Goal: Task Accomplishment & Management: Use online tool/utility

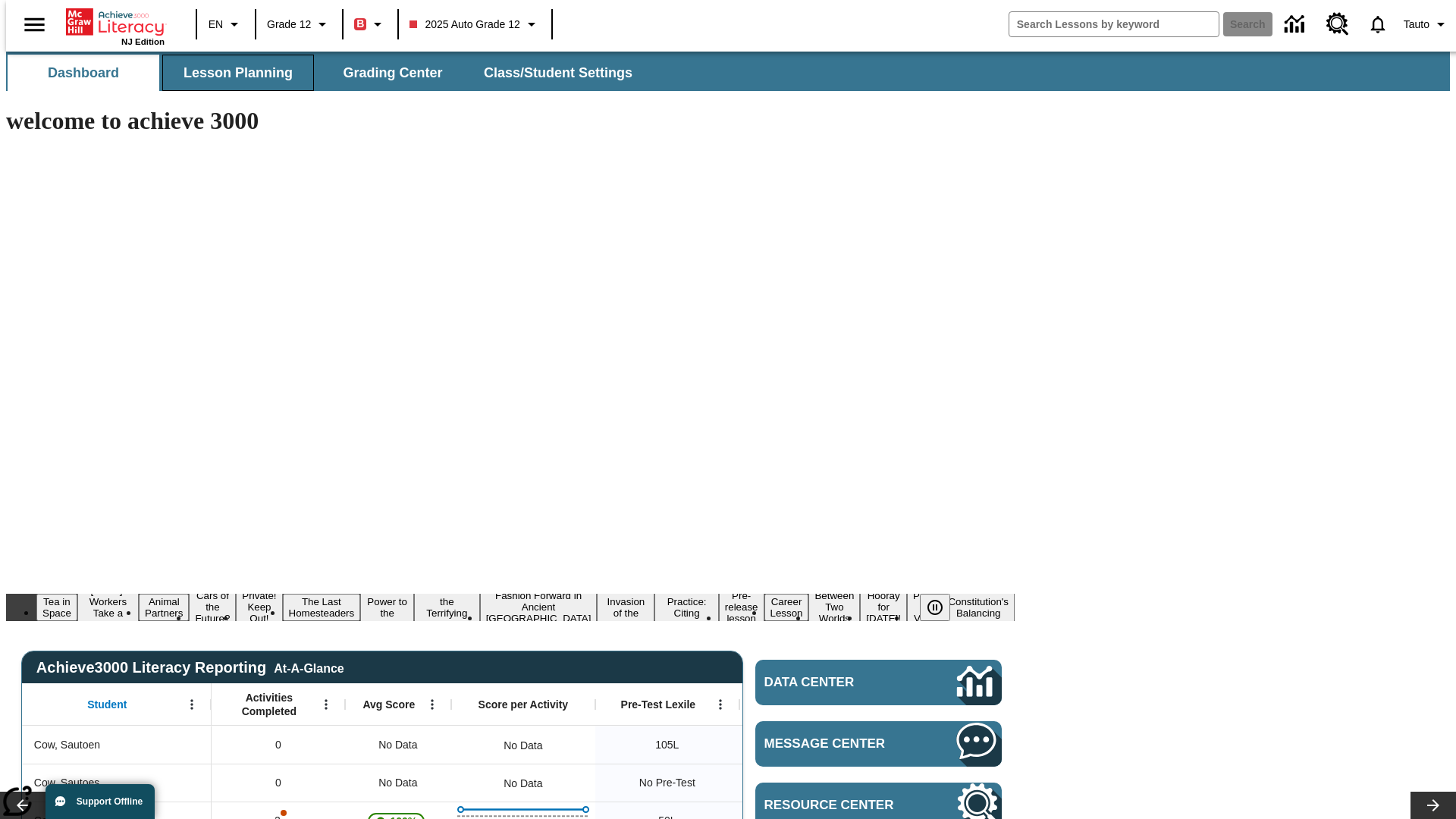
click at [232, 73] on span "Lesson Planning" at bounding box center [238, 73] width 109 height 17
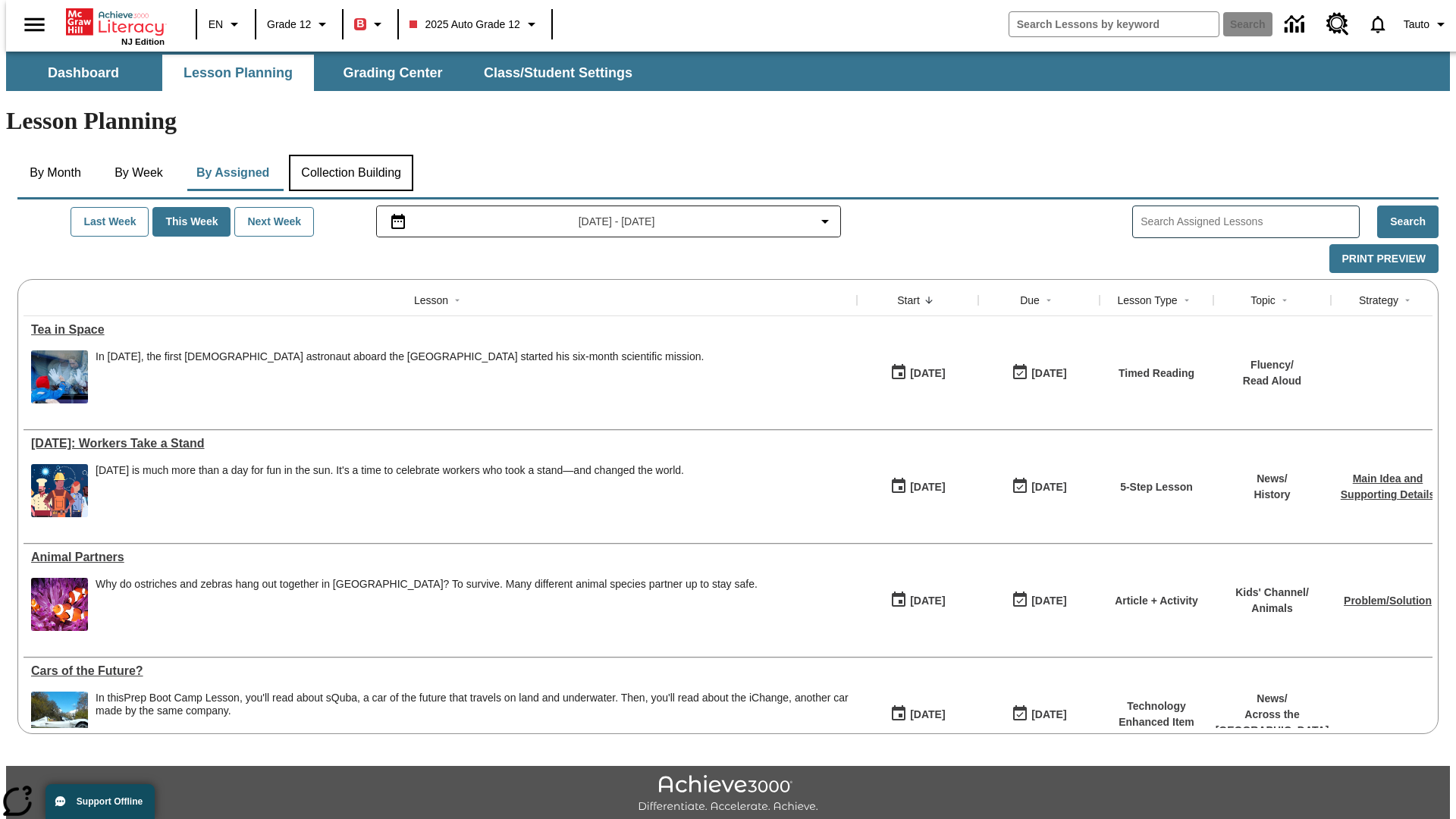
click at [350, 154] on button "Collection Building" at bounding box center [351, 172] width 124 height 36
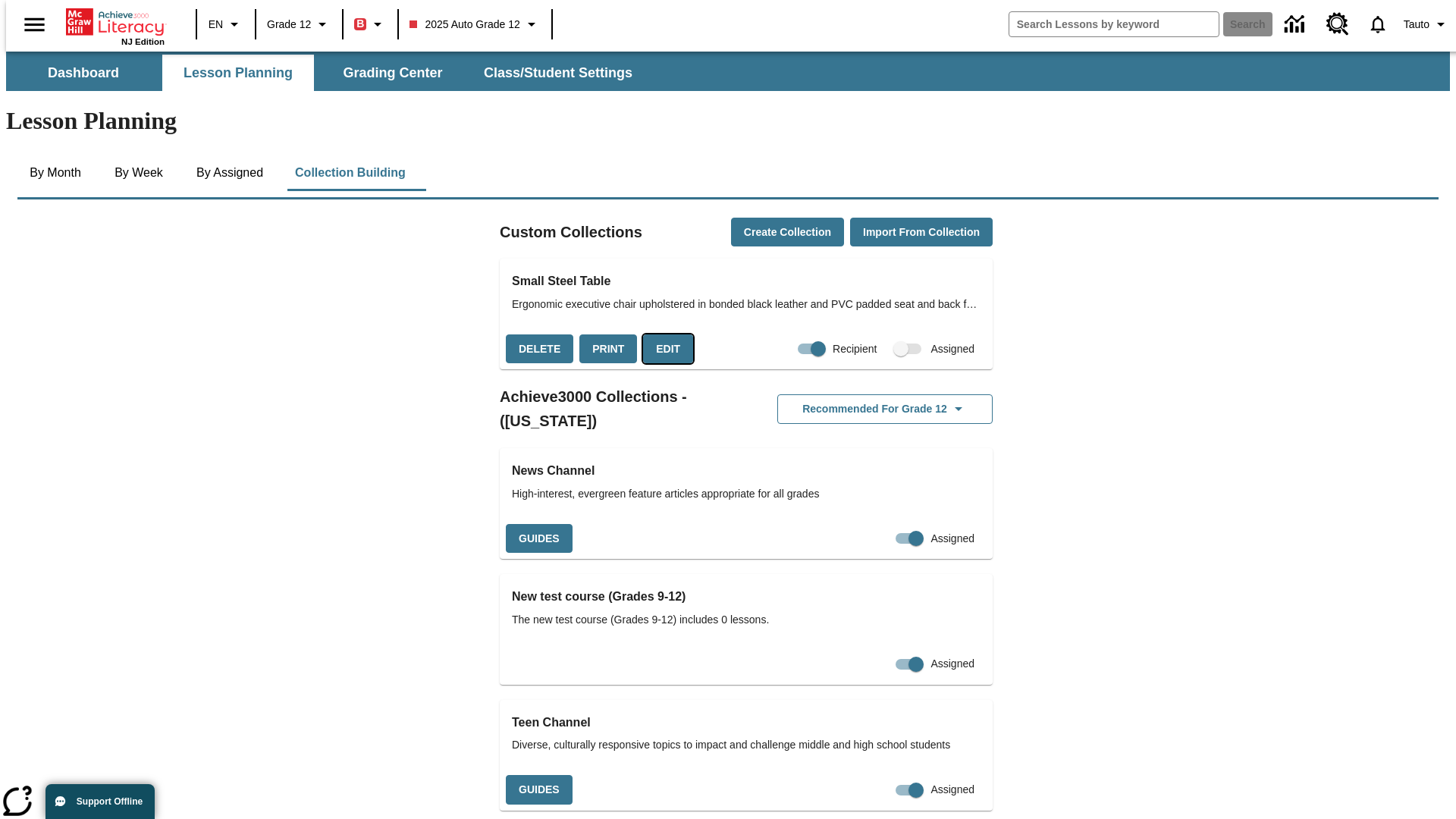
click at [663, 335] on button "Edit" at bounding box center [668, 349] width 50 height 29
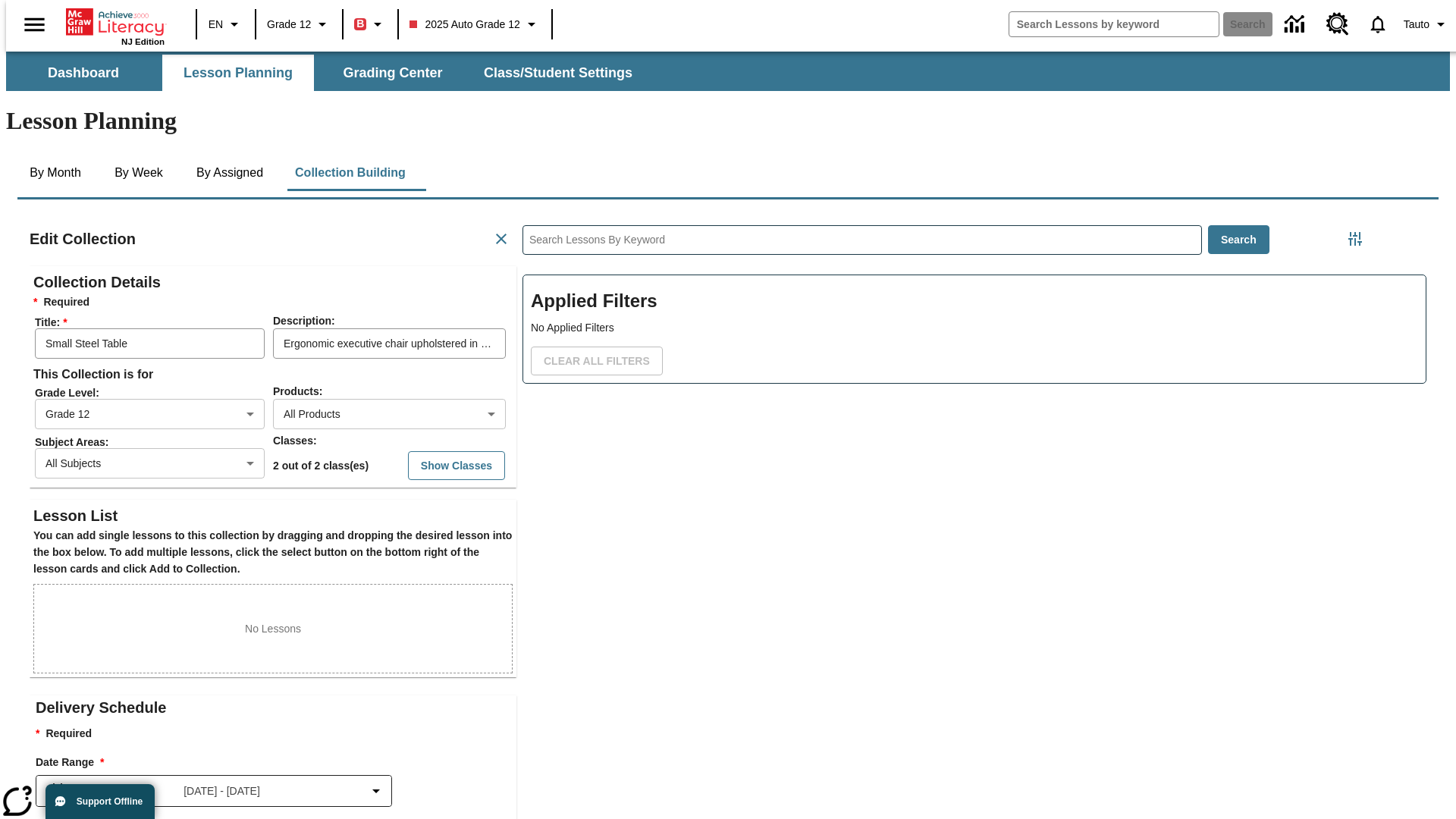
scroll to position [1, 1]
click at [1360, 232] on icon "Filters Side menu" at bounding box center [1355, 239] width 14 height 14
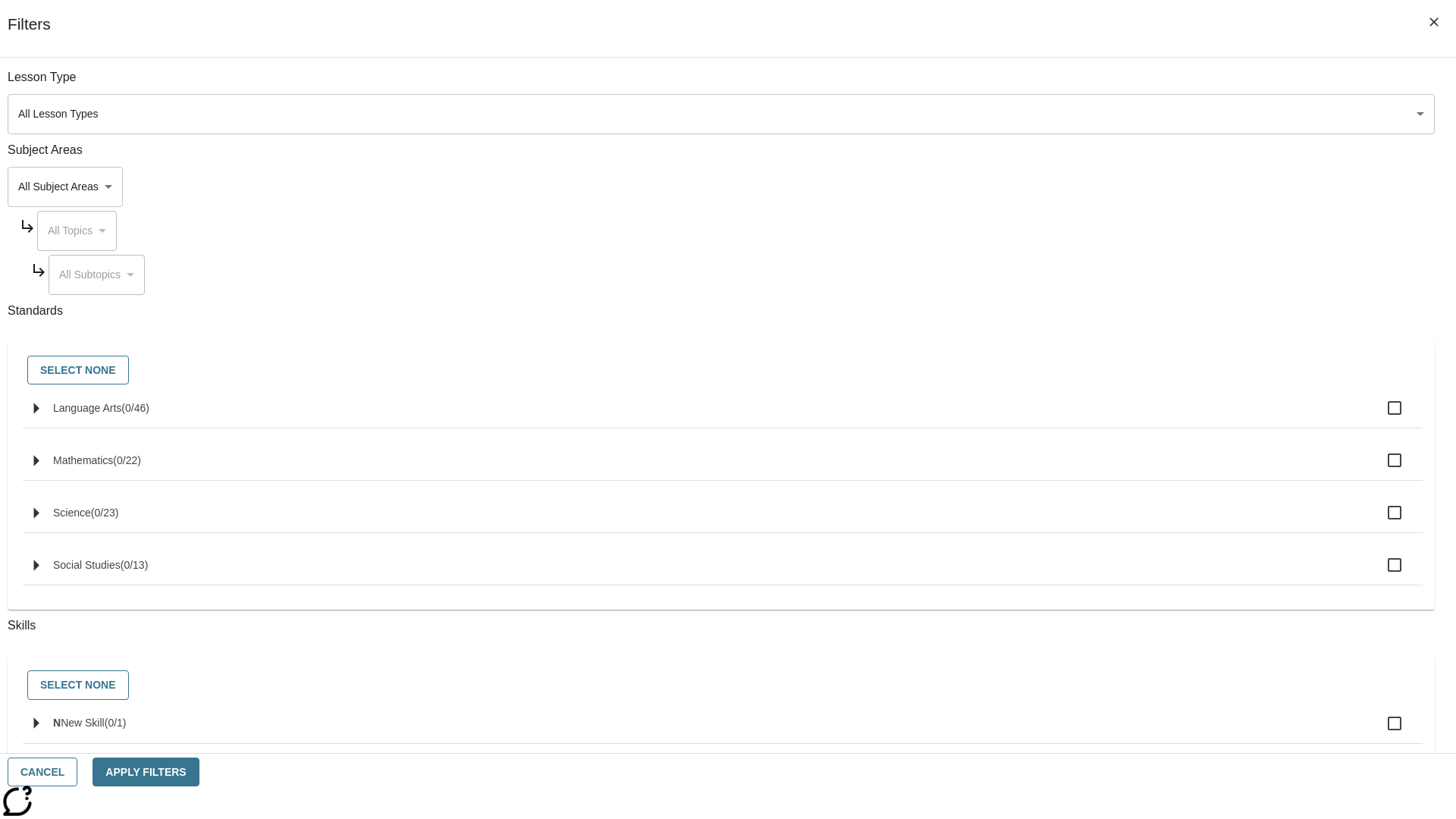
click at [1092, 186] on body "Skip to main content NJ Edition EN Grade 12 B 2025 Auto Grade 12 Search 0 Tauto…" at bounding box center [727, 527] width 1443 height 951
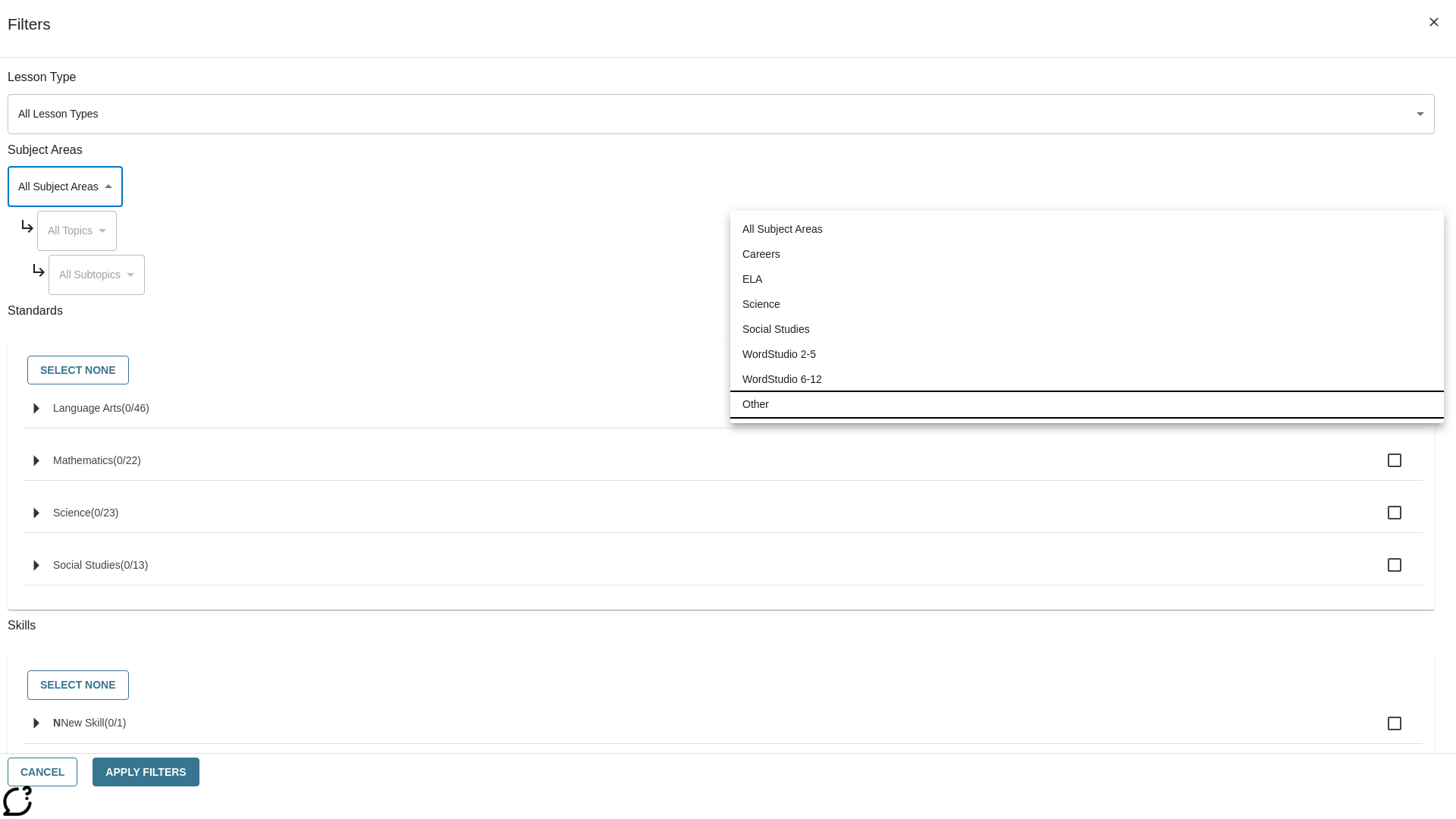
click at [1086, 404] on li "Other" at bounding box center [1086, 405] width 713 height 25
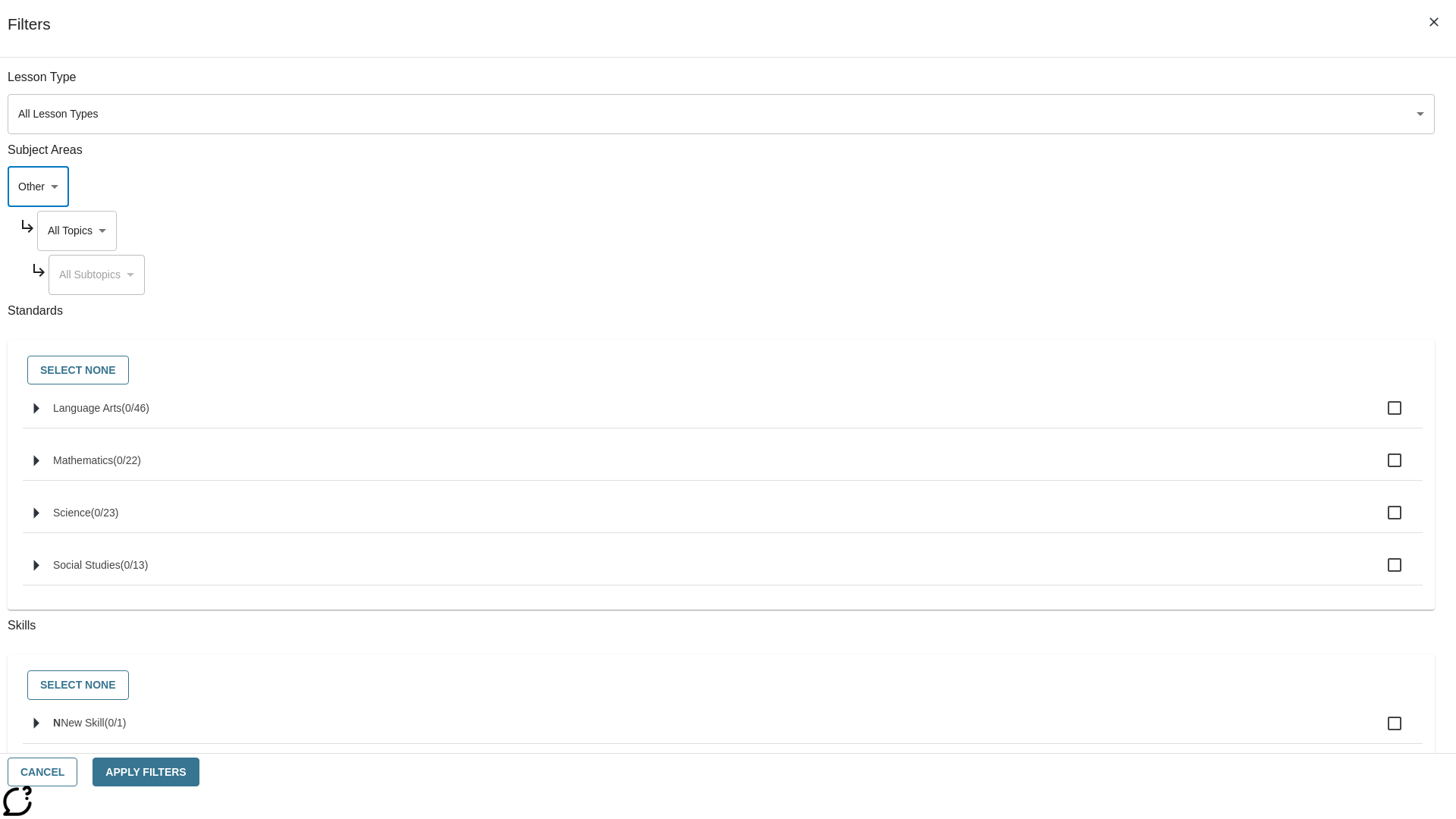
type input "0"
click at [1107, 230] on body "Skip to main content NJ Edition EN Grade 12 B 2025 Auto Grade 12 Search 0 Tauto…" at bounding box center [727, 527] width 1443 height 951
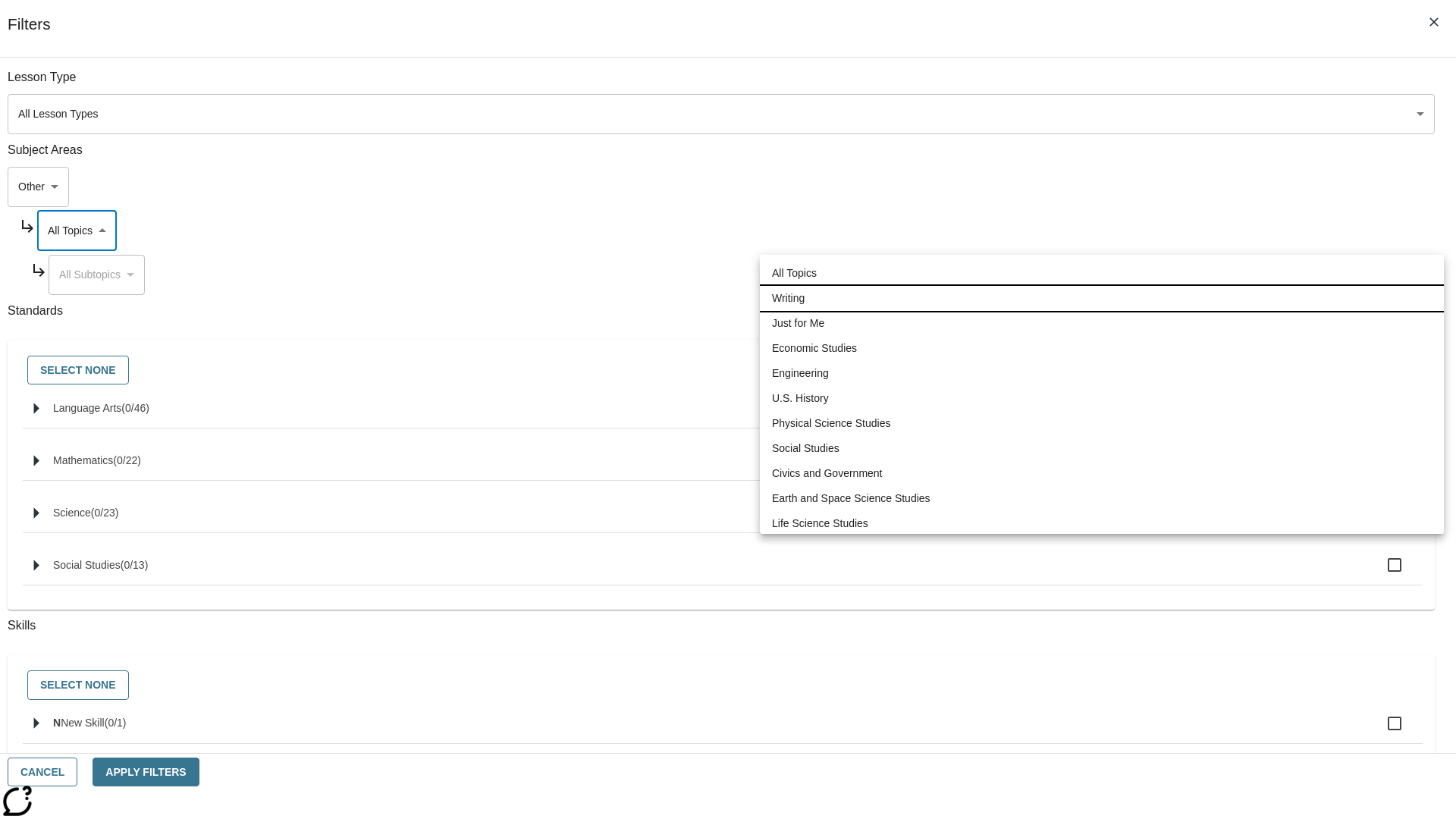
click at [1102, 298] on li "Writing" at bounding box center [1102, 299] width 684 height 25
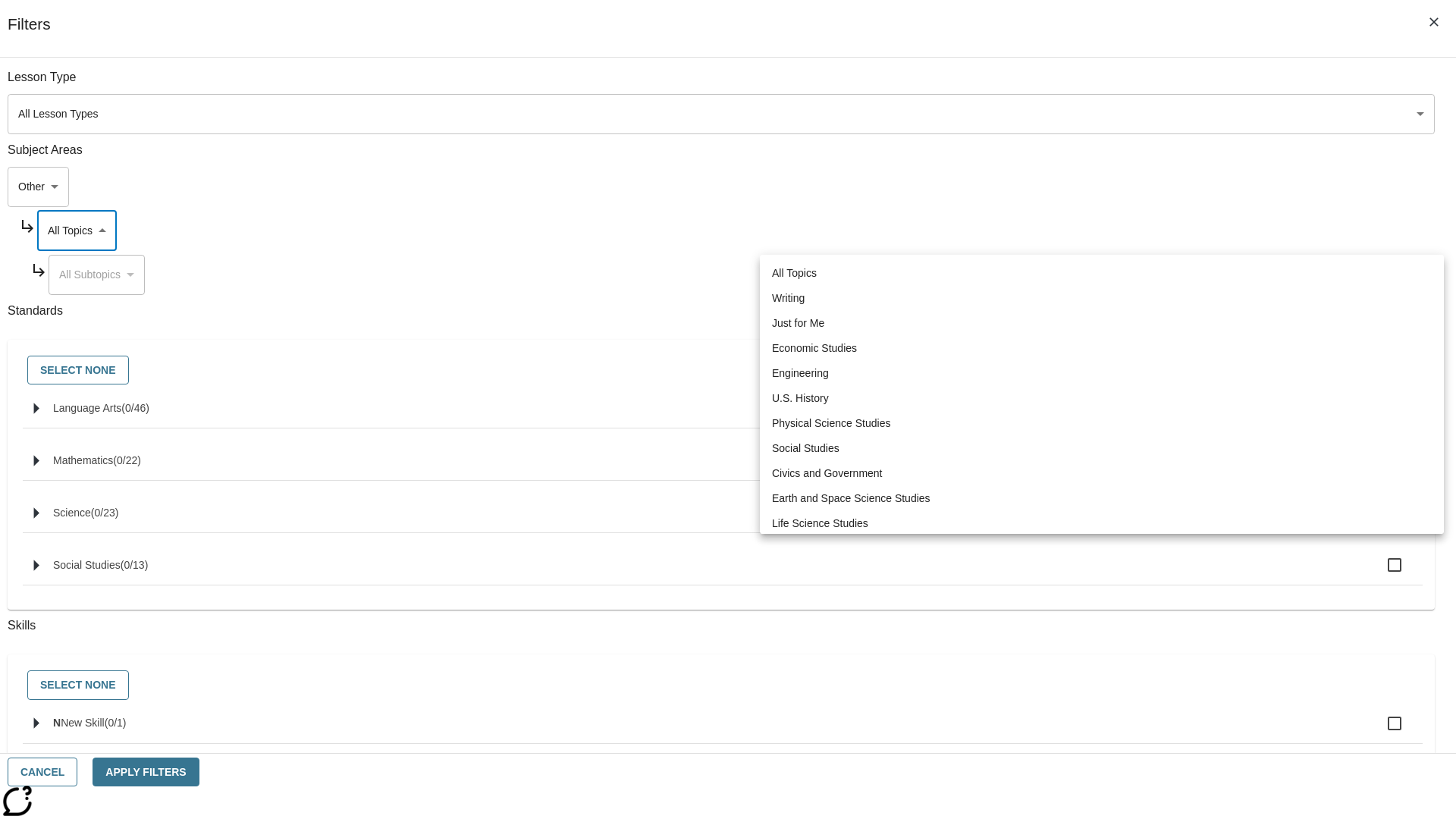
type input "6"
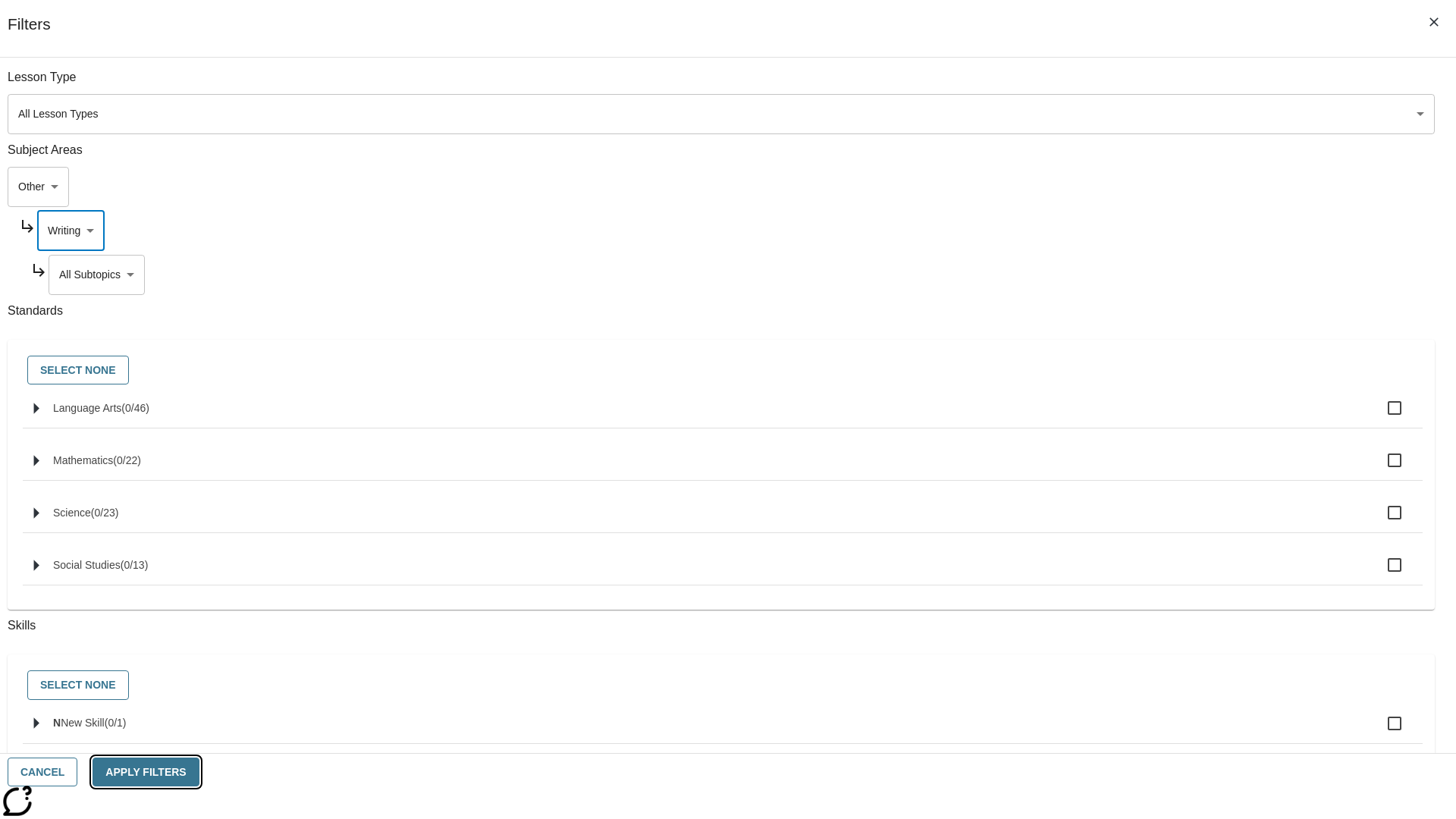
click at [199, 771] on button "Apply Filters" at bounding box center [145, 771] width 106 height 29
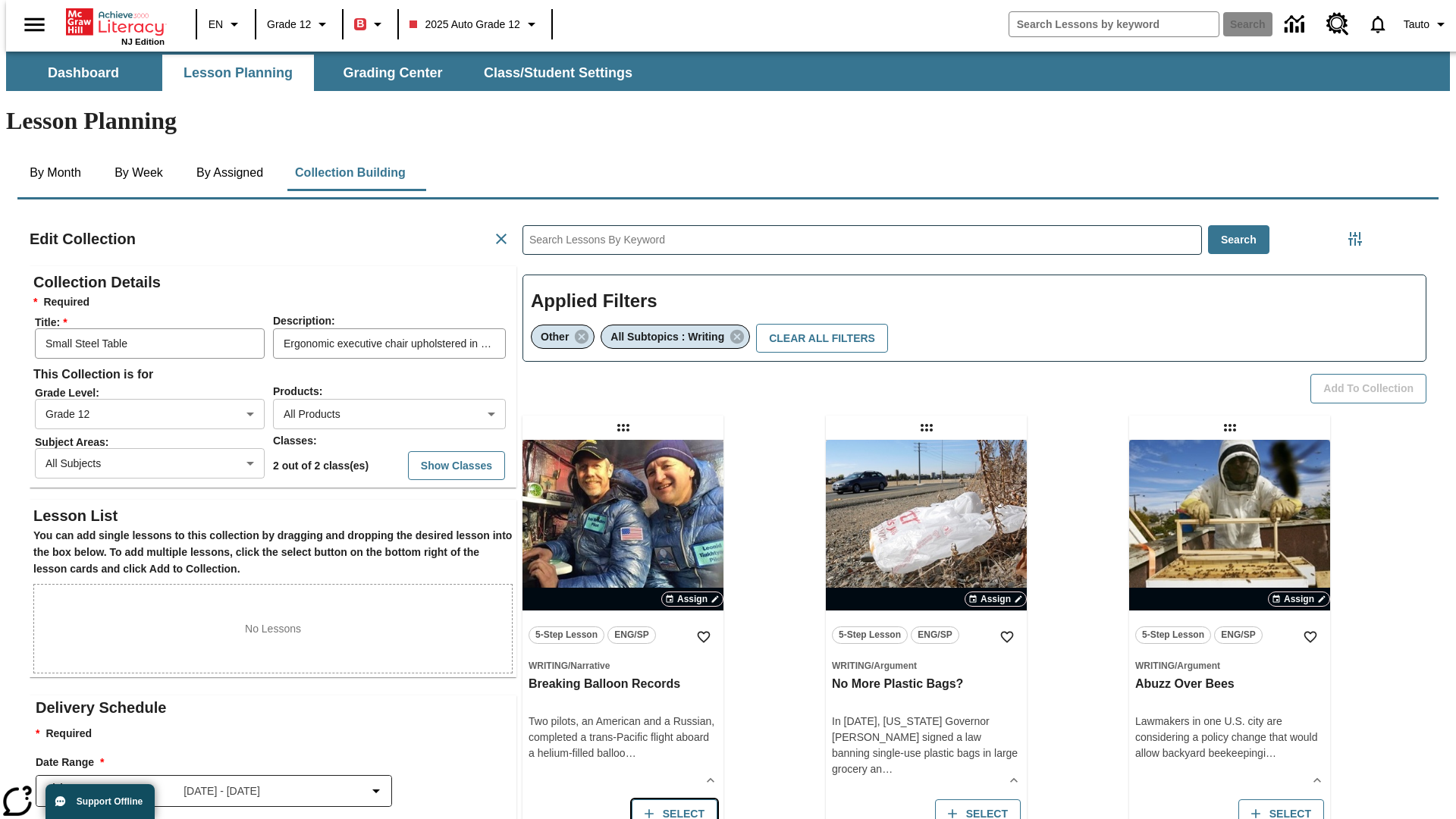
click at [671, 799] on button "Select" at bounding box center [675, 813] width 85 height 29
click at [1373, 374] on button "Add to Collection" at bounding box center [1369, 388] width 116 height 29
click at [671, 799] on button "Select" at bounding box center [675, 813] width 85 height 29
